Goal: Task Accomplishment & Management: Manage account settings

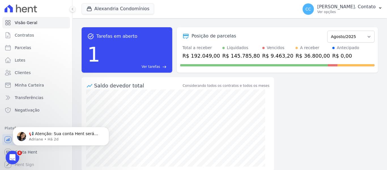
click at [28, 150] on body "📢 Atenção: Sua conta Hent será migrada para a Conta Arke! Estamos trazendo para…" at bounding box center [61, 134] width 109 height 35
click html "📢 Atenção: Sua conta Hent será migrada para a Conta Arke! Estamos trazendo para…"
click at [9, 151] on div "Abrir mensagem da Intercom" at bounding box center [11, 156] width 19 height 19
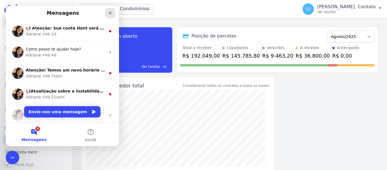
click at [110, 9] on div "Fechar" at bounding box center [110, 13] width 10 height 10
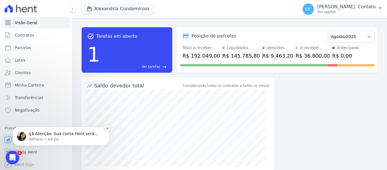
click at [108, 127] on icon "Dismiss notification" at bounding box center [107, 128] width 2 height 2
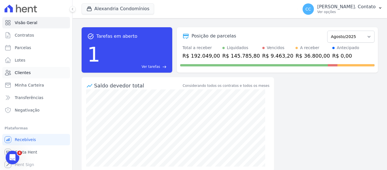
click at [30, 73] on link "Clientes" at bounding box center [36, 72] width 68 height 11
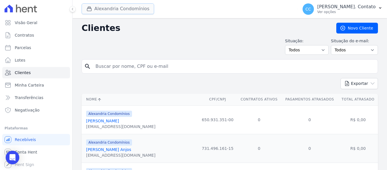
click at [94, 10] on div "button" at bounding box center [90, 9] width 8 height 6
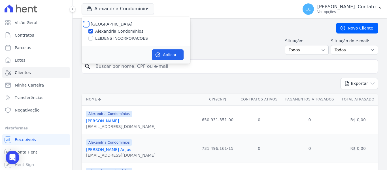
click at [88, 24] on input "[GEOGRAPHIC_DATA]" at bounding box center [86, 24] width 5 height 5
checkbox input "true"
click at [165, 52] on button "Aplicar" at bounding box center [168, 54] width 32 height 11
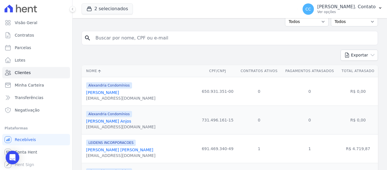
scroll to position [85, 0]
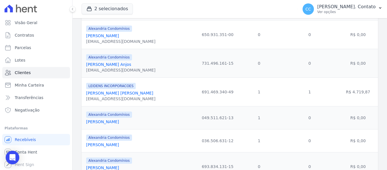
click at [129, 93] on link "[PERSON_NAME] [PERSON_NAME]" at bounding box center [119, 93] width 67 height 5
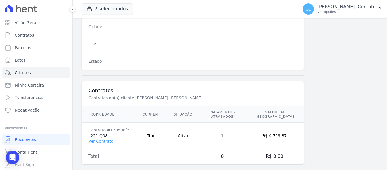
scroll to position [360, 0]
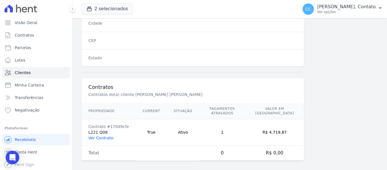
click at [103, 135] on link "Ver Contrato" at bounding box center [100, 137] width 25 height 5
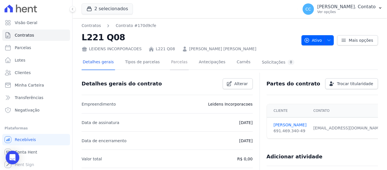
click at [170, 63] on link "Parcelas" at bounding box center [179, 62] width 19 height 15
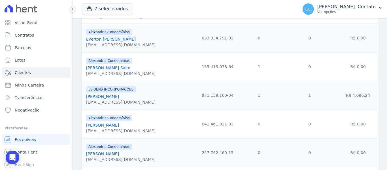
scroll to position [595, 0]
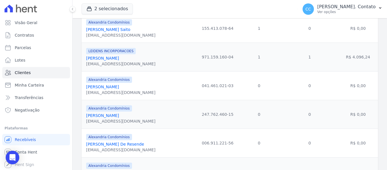
click at [104, 58] on link "[PERSON_NAME]" at bounding box center [102, 58] width 33 height 5
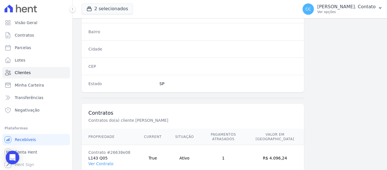
scroll to position [360, 0]
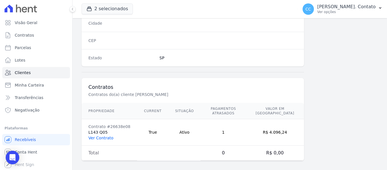
click at [104, 135] on link "Ver Contrato" at bounding box center [100, 137] width 25 height 5
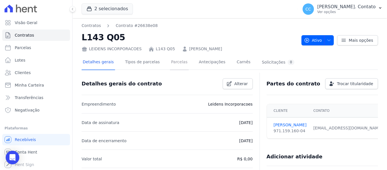
click at [170, 62] on link "Parcelas" at bounding box center [179, 62] width 19 height 15
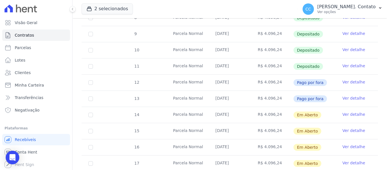
scroll to position [216, 0]
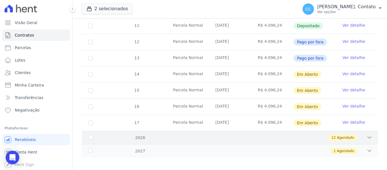
click at [366, 134] on icon at bounding box center [369, 137] width 6 height 6
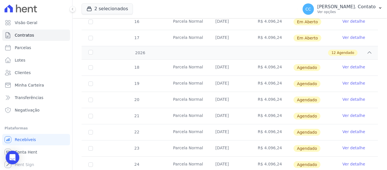
scroll to position [301, 0]
click at [89, 65] on input "checkbox" at bounding box center [90, 67] width 5 height 5
checkbox input "true"
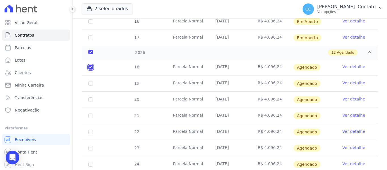
scroll to position [306, 0]
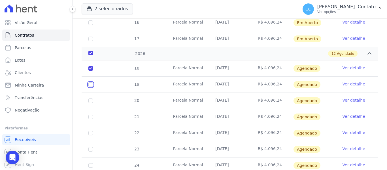
click at [89, 71] on input "checkbox" at bounding box center [90, 68] width 5 height 5
checkbox input "true"
click at [91, 71] on input "checkbox" at bounding box center [90, 68] width 5 height 5
checkbox input "true"
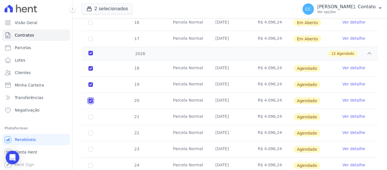
checkbox input "true"
click at [91, 71] on input "checkbox" at bounding box center [90, 68] width 5 height 5
checkbox input "true"
click at [90, 71] on input "checkbox" at bounding box center [90, 68] width 5 height 5
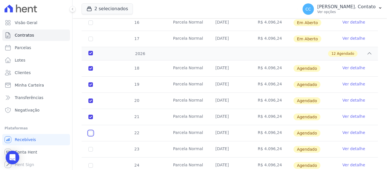
checkbox input "true"
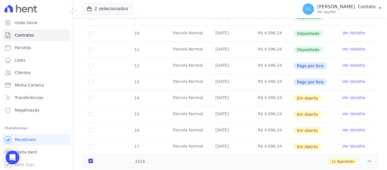
scroll to position [368, 0]
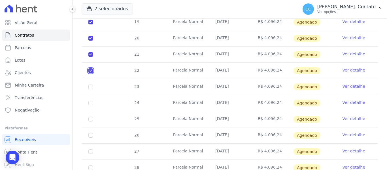
click at [91, 8] on input "checkbox" at bounding box center [90, 6] width 5 height 5
checkbox input "false"
checkbox input "true"
click at [90, 8] on input "checkbox" at bounding box center [90, 6] width 5 height 5
checkbox input "false"
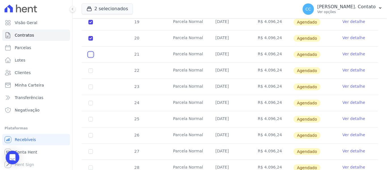
checkbox input "true"
click at [88, 8] on input "checkbox" at bounding box center [90, 6] width 5 height 5
checkbox input "false"
checkbox input "true"
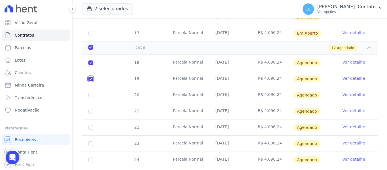
click at [91, 65] on input "checkbox" at bounding box center [90, 62] width 5 height 5
checkbox input "false"
checkbox input "true"
click at [91, 60] on input "checkbox" at bounding box center [90, 62] width 5 height 5
checkbox input "false"
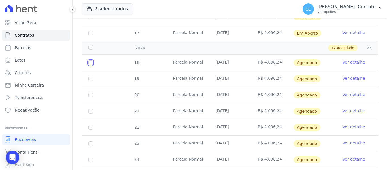
checkbox input "false"
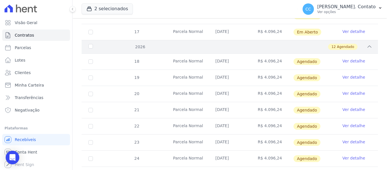
click at [91, 44] on div "2026" at bounding box center [99, 47] width 25 height 6
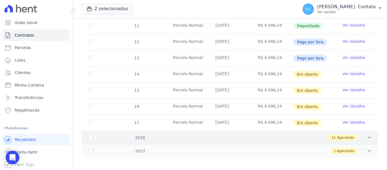
click at [360, 137] on div "2026 12 Agendado" at bounding box center [230, 137] width 296 height 13
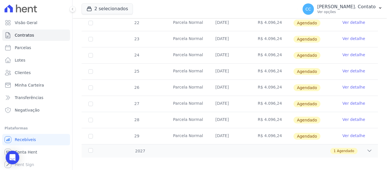
scroll to position [382, 0]
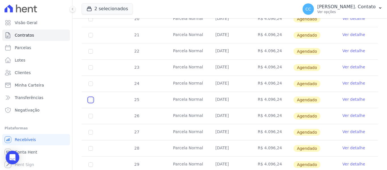
checkbox input "true"
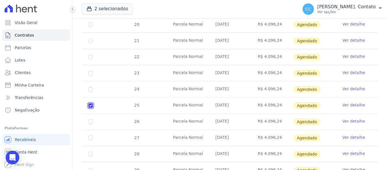
scroll to position [386, 0]
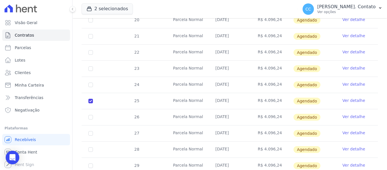
click at [89, 82] on td "24" at bounding box center [91, 85] width 18 height 16
checkbox input "true"
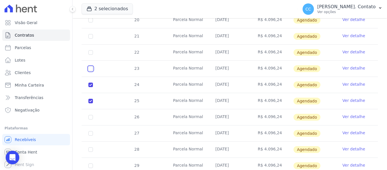
checkbox input "true"
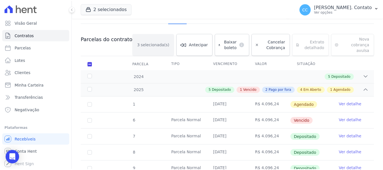
scroll to position [0, 0]
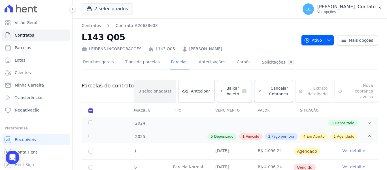
click at [278, 89] on span "Cancelar Cobrança" at bounding box center [276, 90] width 24 height 11
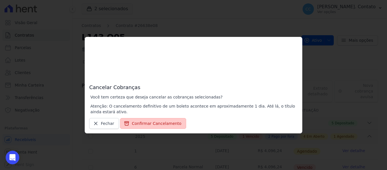
click at [155, 126] on button "Confirmar Cancelamento" at bounding box center [153, 123] width 66 height 11
